Goal: Information Seeking & Learning: Learn about a topic

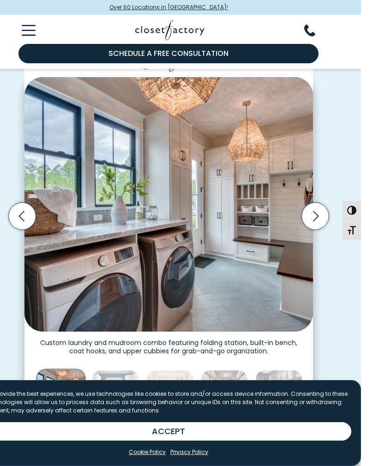
scroll to position [251, 0]
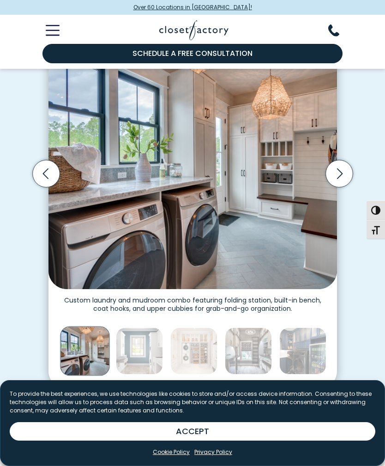
click at [344, 180] on icon "Next slide" at bounding box center [339, 173] width 27 height 27
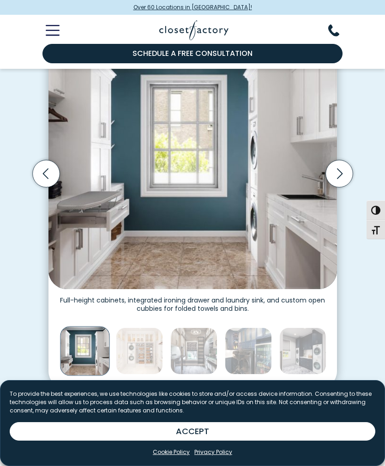
click at [341, 167] on icon "Next slide" at bounding box center [339, 173] width 27 height 27
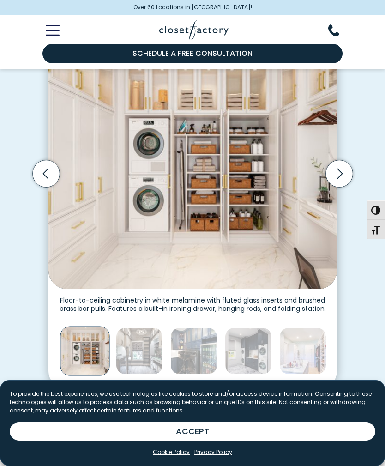
click at [340, 171] on icon "Next slide" at bounding box center [339, 173] width 27 height 27
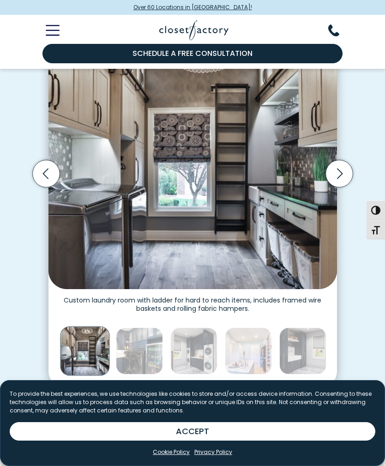
click at [344, 168] on icon "Next slide" at bounding box center [339, 173] width 27 height 27
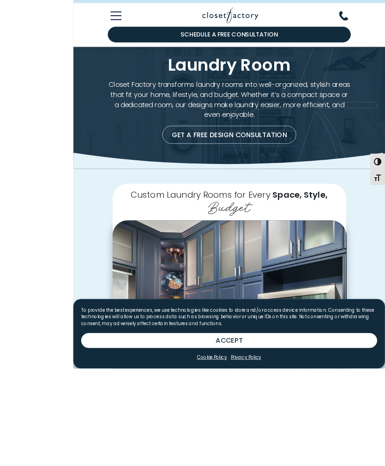
scroll to position [170, 0]
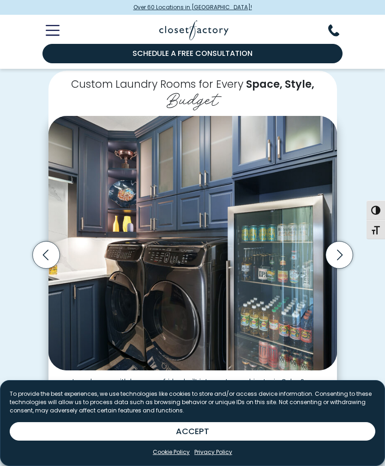
click at [343, 258] on icon "Next slide" at bounding box center [339, 255] width 27 height 27
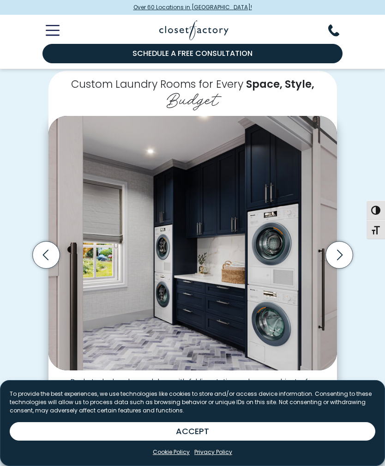
click at [342, 246] on icon "Next slide" at bounding box center [339, 255] width 27 height 27
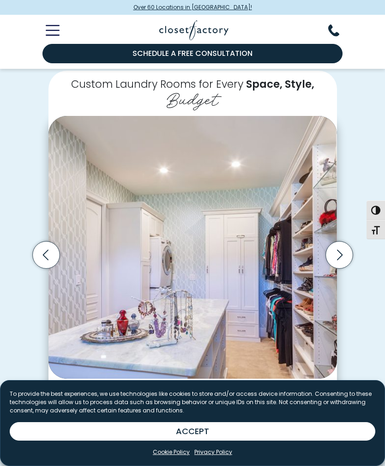
click at [50, 269] on img "Thumbnail Gallery" at bounding box center [193, 247] width 289 height 262
click at [50, 252] on icon "Previous slide" at bounding box center [45, 255] width 27 height 27
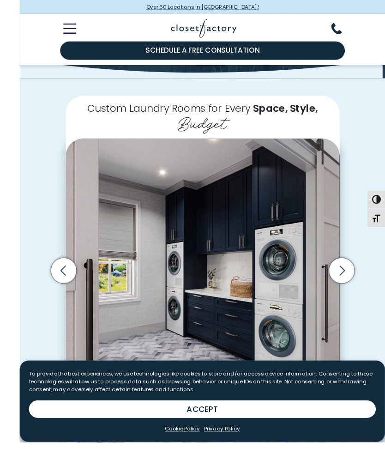
scroll to position [164, 0]
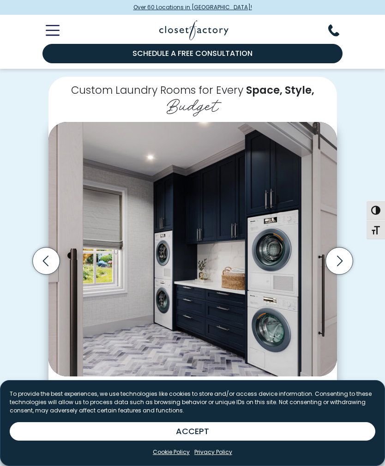
click at [339, 250] on icon "Next slide" at bounding box center [339, 261] width 27 height 27
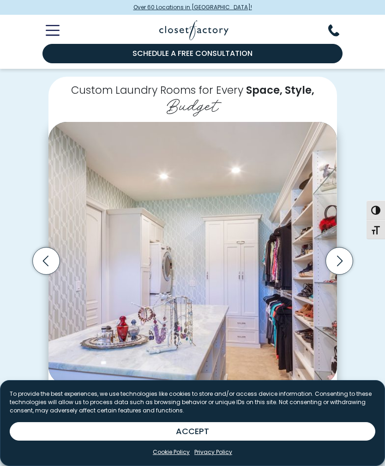
click at [342, 250] on icon "Next slide" at bounding box center [339, 261] width 27 height 27
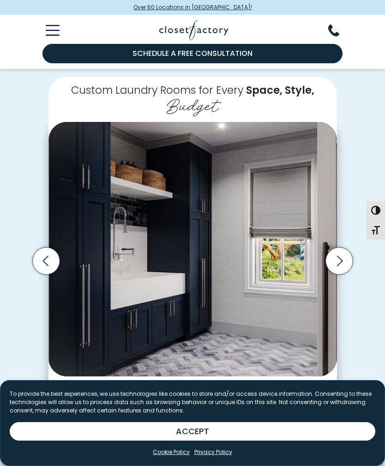
click at [342, 255] on icon "Next slide" at bounding box center [339, 261] width 27 height 27
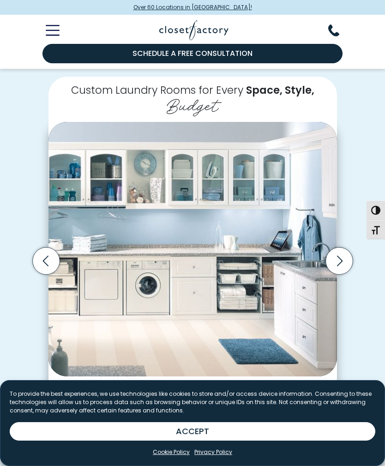
click at [45, 258] on icon "Previous slide" at bounding box center [45, 261] width 27 height 27
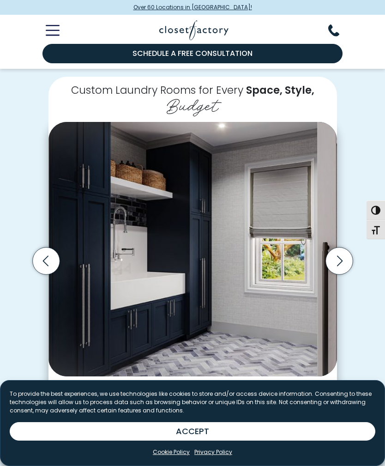
click at [343, 262] on icon "Next slide" at bounding box center [339, 261] width 27 height 27
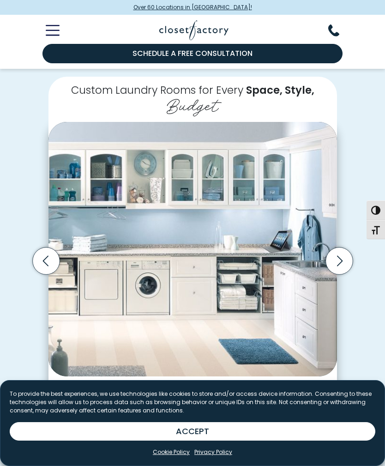
click at [349, 257] on icon "Next slide" at bounding box center [339, 261] width 27 height 27
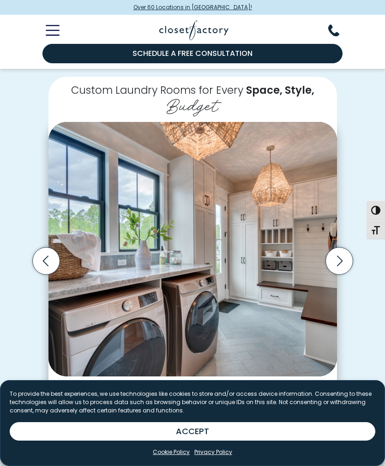
click at [345, 255] on icon "Next slide" at bounding box center [339, 261] width 27 height 27
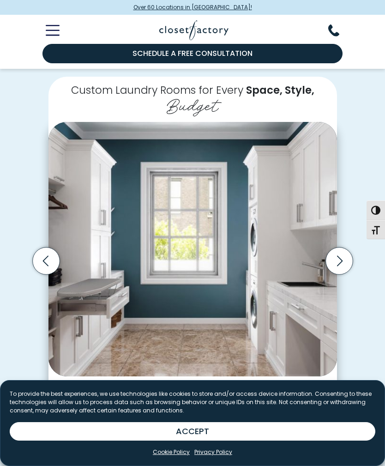
click at [348, 259] on icon "Next slide" at bounding box center [339, 261] width 27 height 27
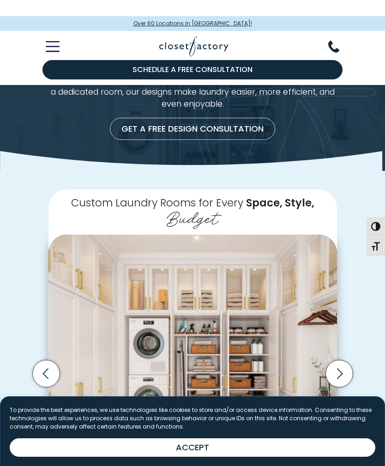
scroll to position [0, 0]
